Goal: Information Seeking & Learning: Learn about a topic

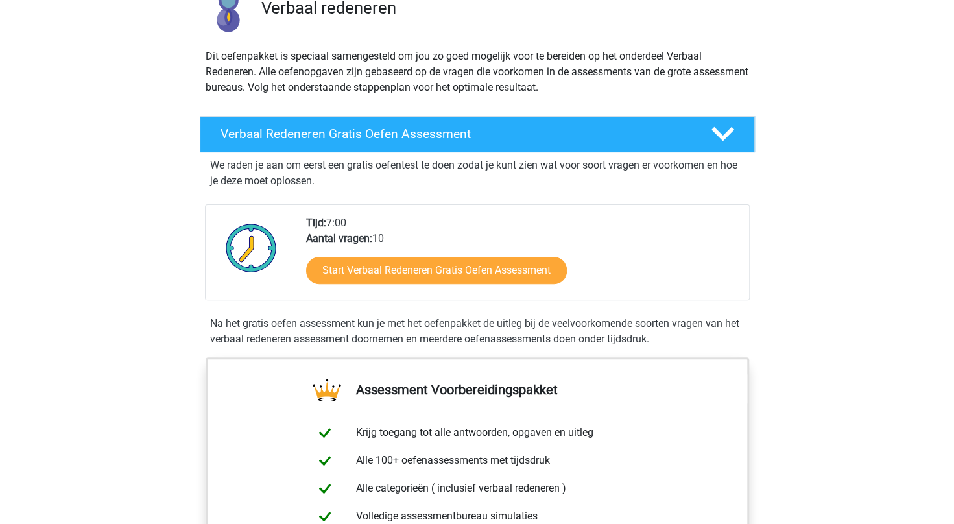
scroll to position [260, 0]
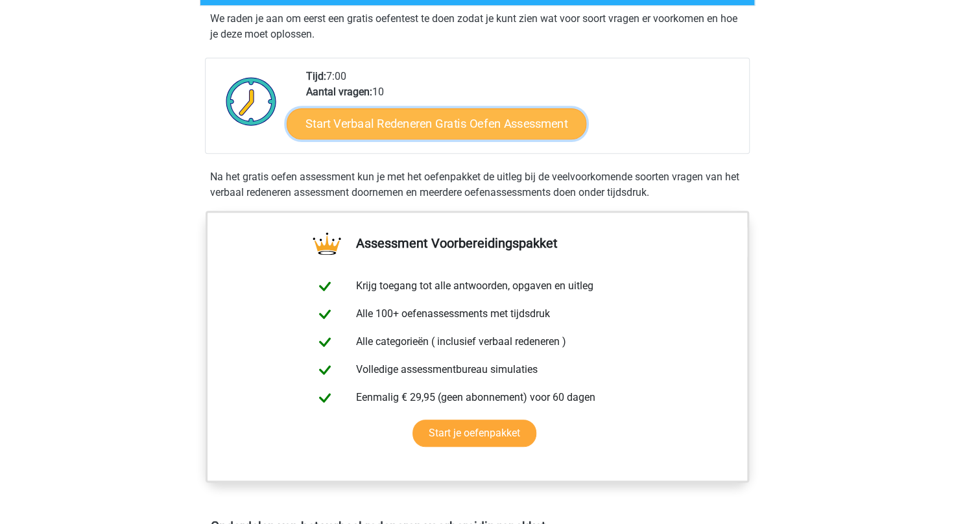
click at [430, 120] on link "Start Verbaal Redeneren Gratis Oefen Assessment" at bounding box center [437, 123] width 300 height 31
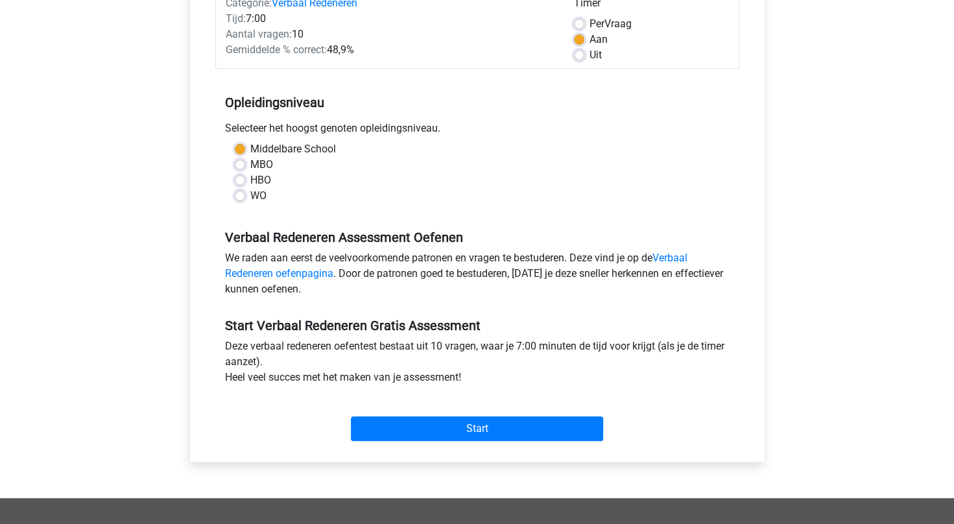
scroll to position [195, 0]
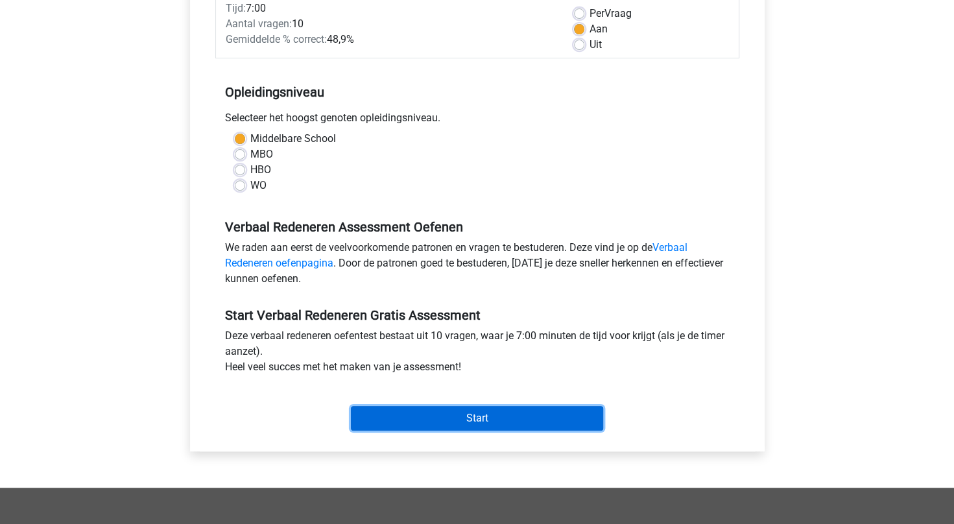
click at [487, 420] on input "Start" at bounding box center [477, 418] width 252 height 25
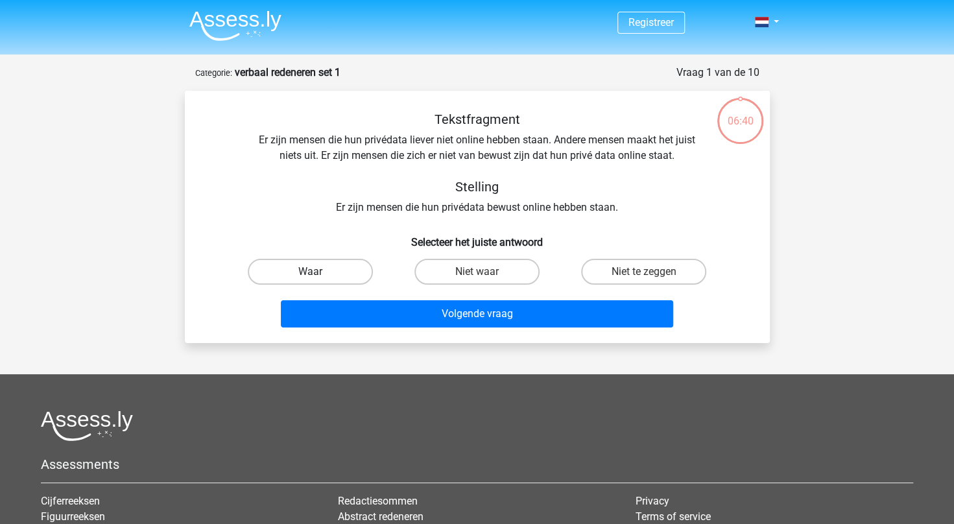
click at [322, 274] on label "Waar" at bounding box center [310, 272] width 125 height 26
click at [319, 274] on input "Waar" at bounding box center [314, 276] width 8 height 8
radio input "true"
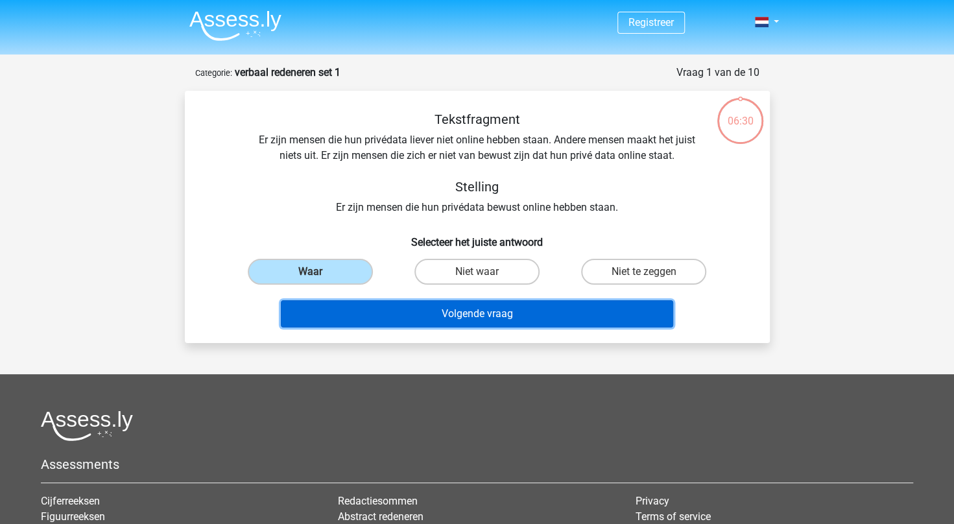
click at [419, 314] on button "Volgende vraag" at bounding box center [477, 313] width 393 height 27
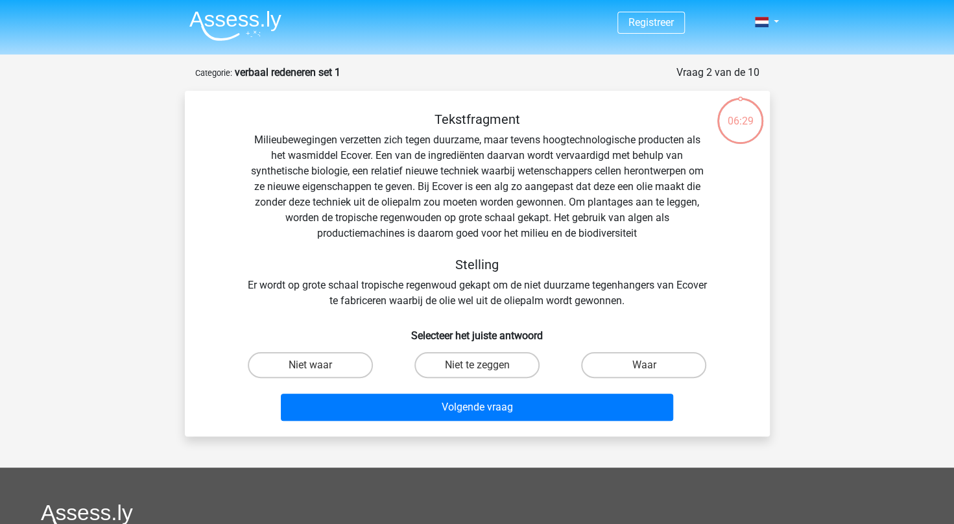
scroll to position [65, 0]
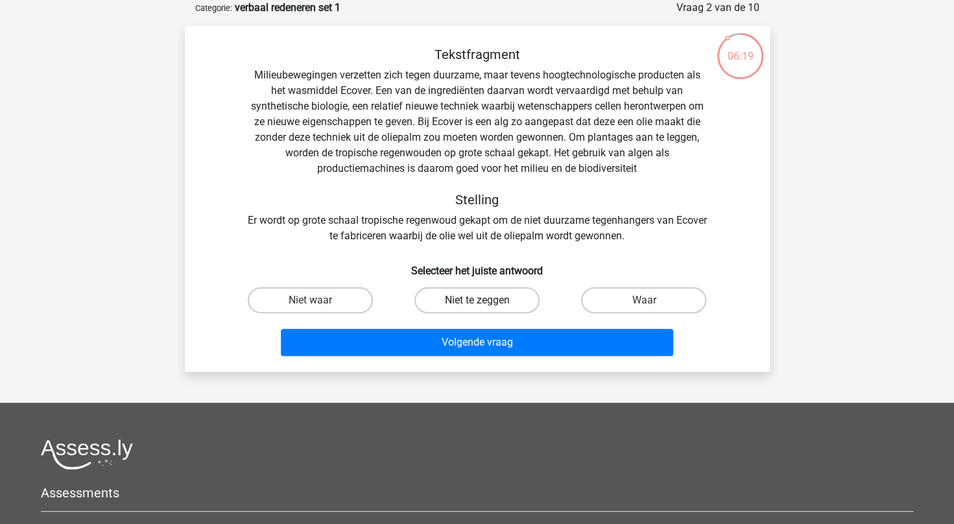
click at [476, 305] on label "Niet te zeggen" at bounding box center [477, 300] width 125 height 26
click at [477, 305] on input "Niet te zeggen" at bounding box center [481, 304] width 8 height 8
radio input "true"
